Goal: Transaction & Acquisition: Download file/media

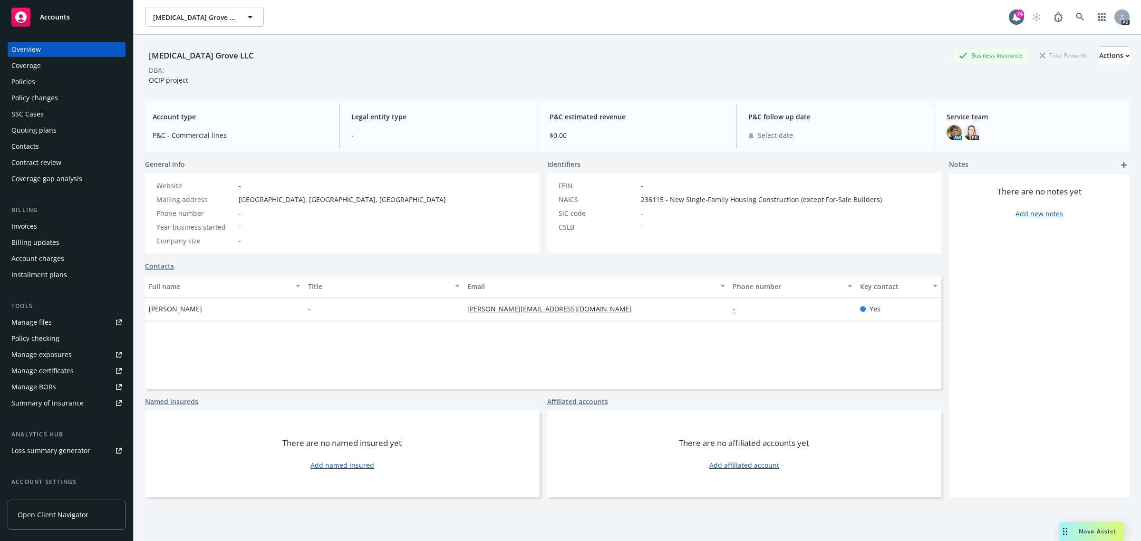
click at [51, 15] on span "Accounts" at bounding box center [55, 17] width 30 height 8
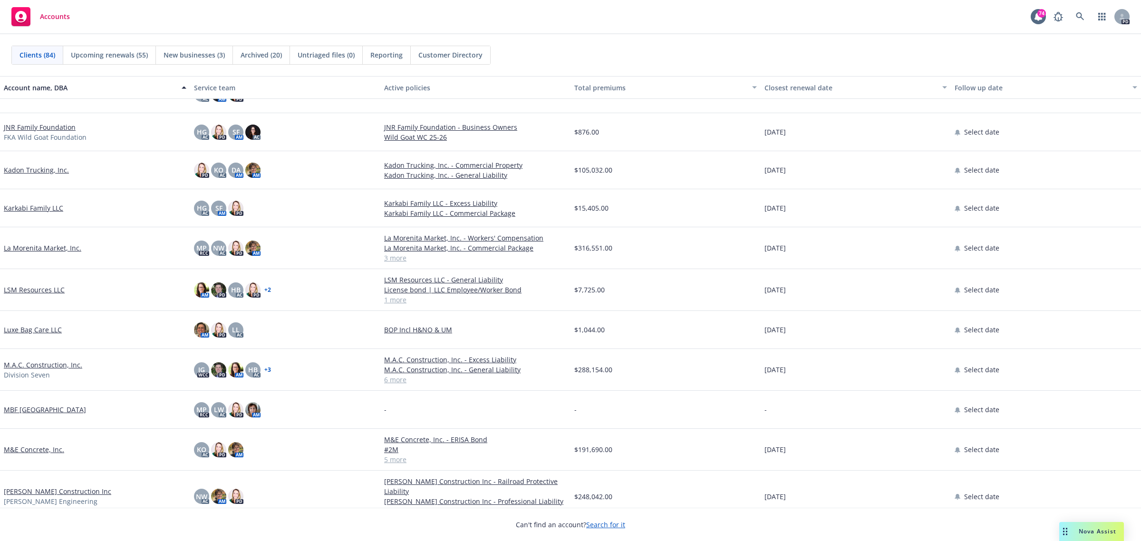
scroll to position [1843, 0]
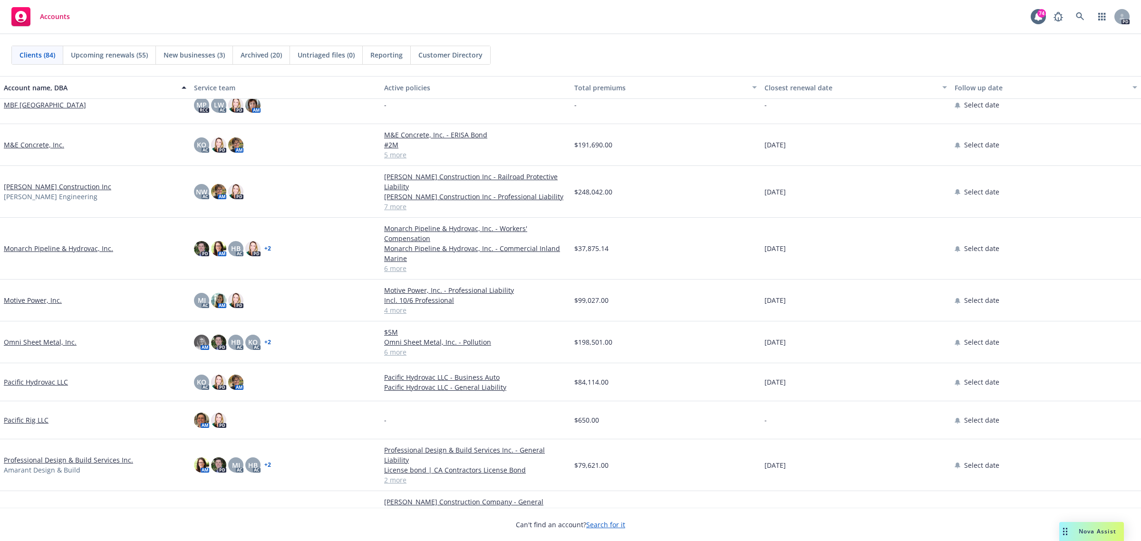
click at [31, 300] on link "Motive Power, Inc." at bounding box center [33, 300] width 58 height 10
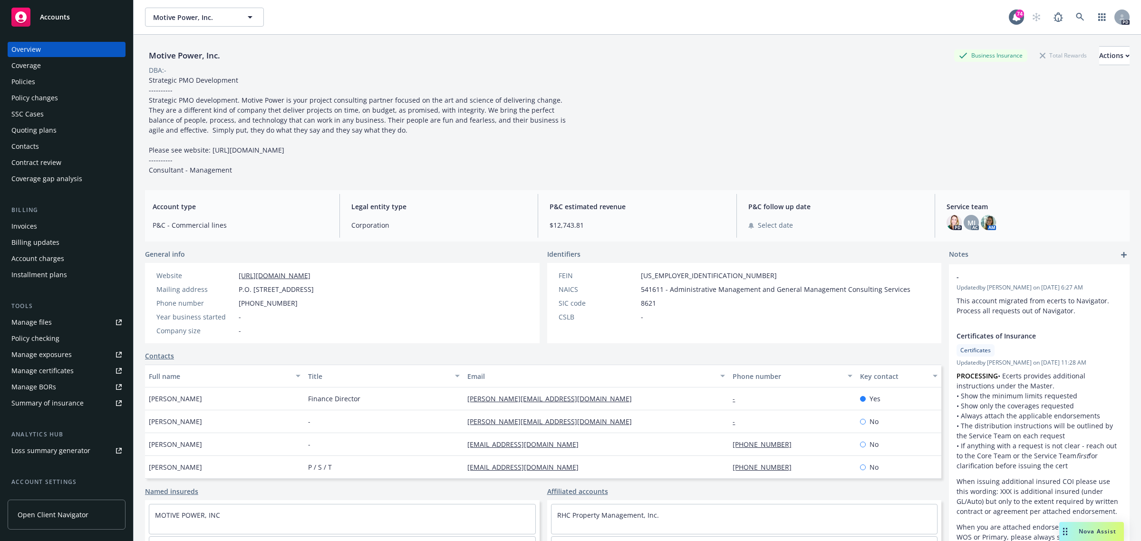
click at [26, 79] on div "Policies" at bounding box center [23, 81] width 24 height 15
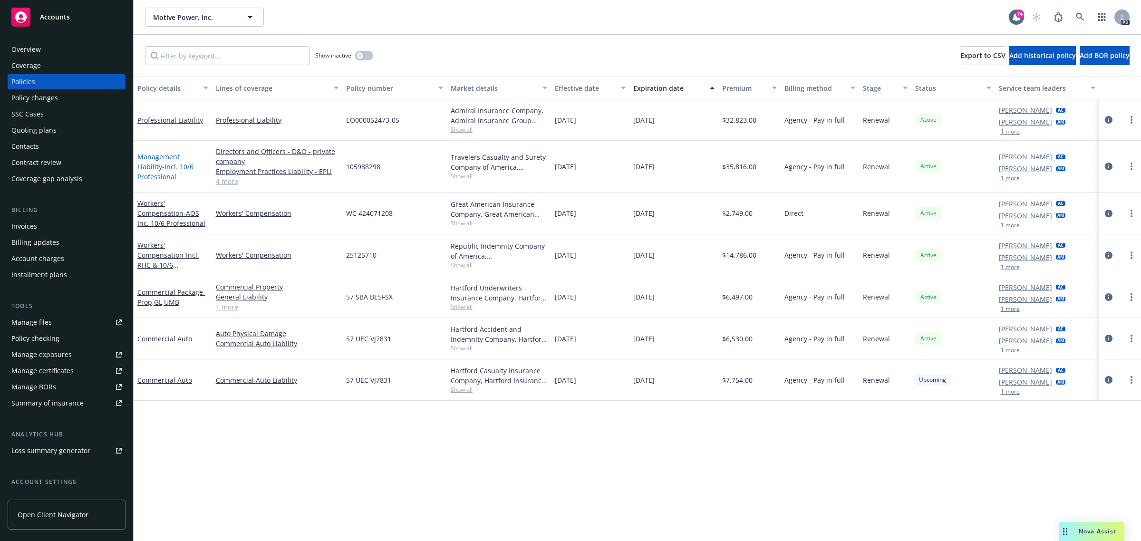
click at [172, 163] on link "Management Liability - Incl. 10/6 Professional" at bounding box center [165, 166] width 56 height 29
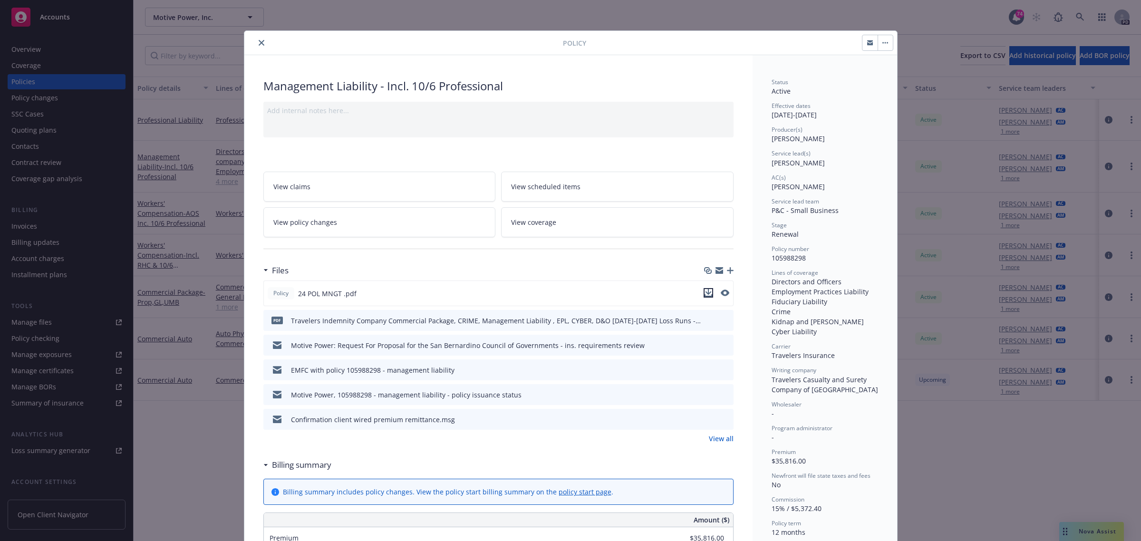
click at [706, 291] on icon "download file" at bounding box center [709, 293] width 8 height 8
click at [259, 44] on icon "close" at bounding box center [262, 43] width 6 height 6
